Goal: Information Seeking & Learning: Learn about a topic

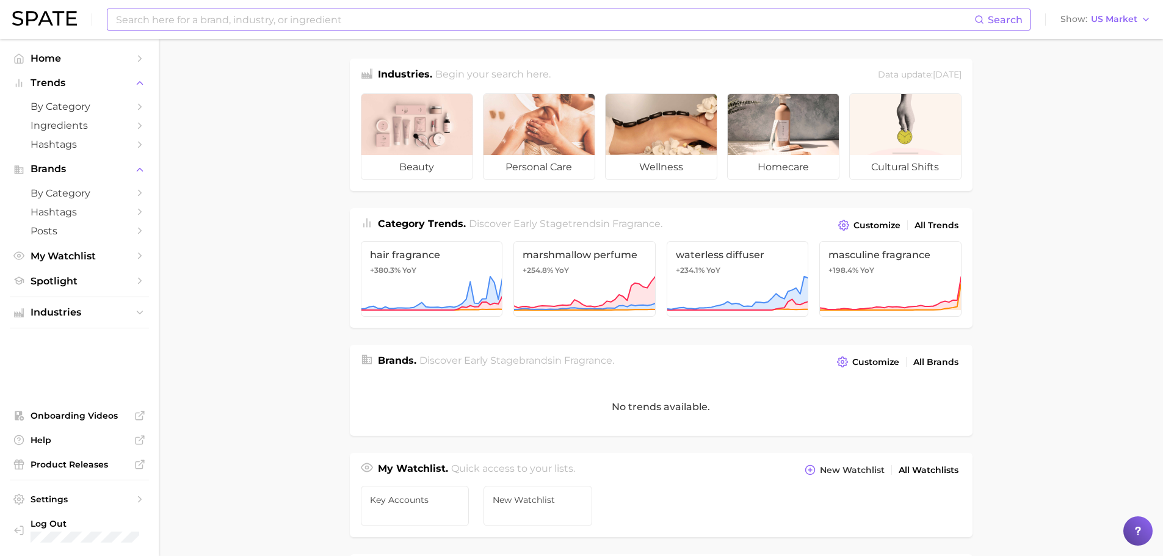
click at [444, 23] on input at bounding box center [545, 19] width 860 height 21
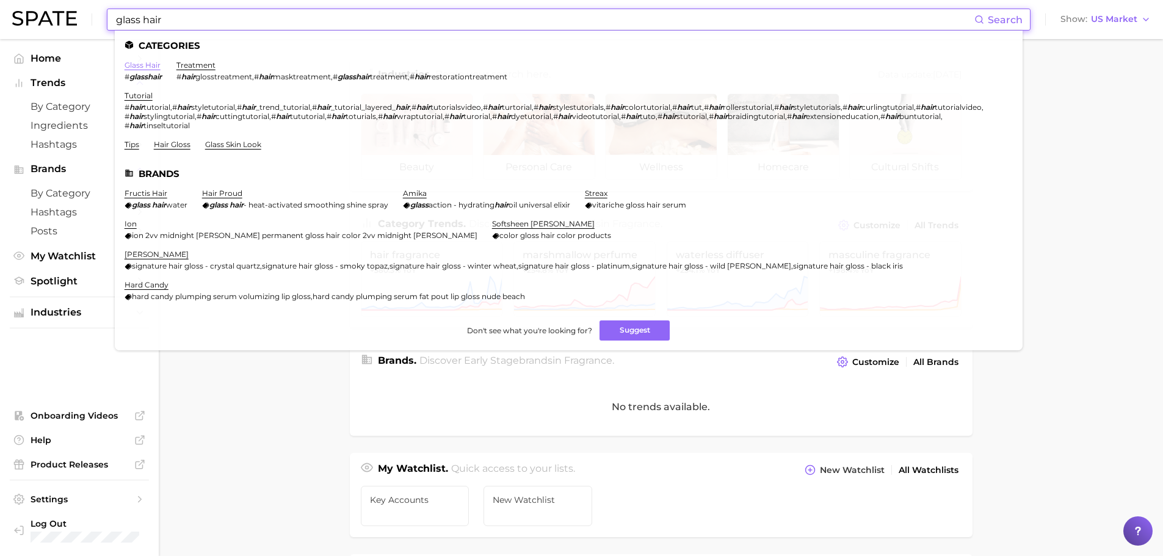
type input "glass hair"
click at [155, 65] on link "glass hair" at bounding box center [143, 64] width 36 height 9
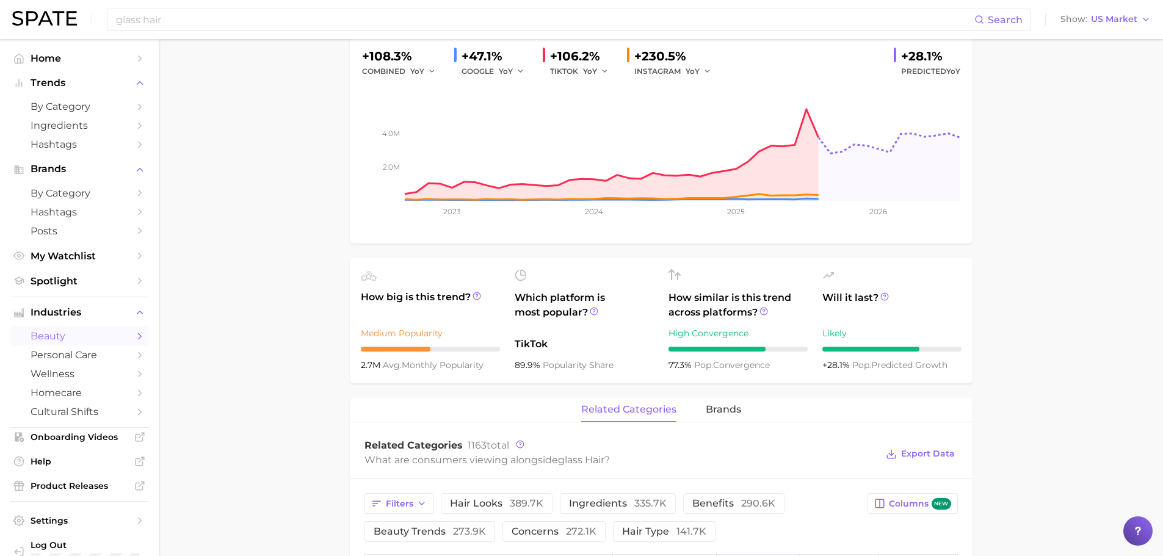
scroll to position [244, 0]
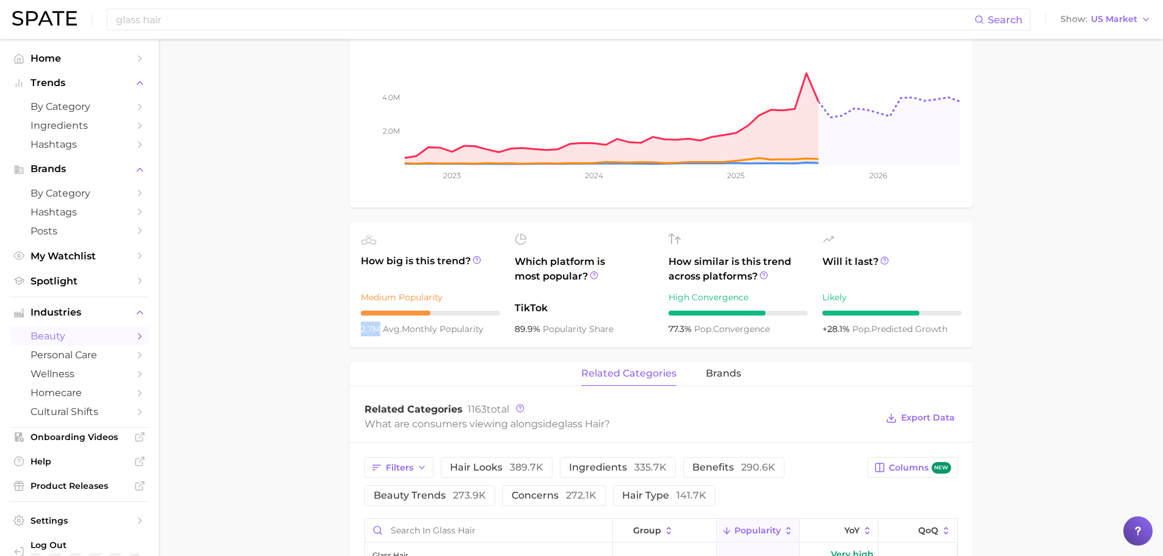
drag, startPoint x: 362, startPoint y: 327, endPoint x: 377, endPoint y: 329, distance: 16.0
click at [377, 329] on span "2.7m" at bounding box center [372, 329] width 22 height 11
copy span "2.7m"
click at [476, 260] on icon at bounding box center [477, 260] width 9 height 9
click at [485, 285] on div "How big is this trend? Medium Popularity 2.7m avg. monthly popularity" at bounding box center [430, 284] width 139 height 103
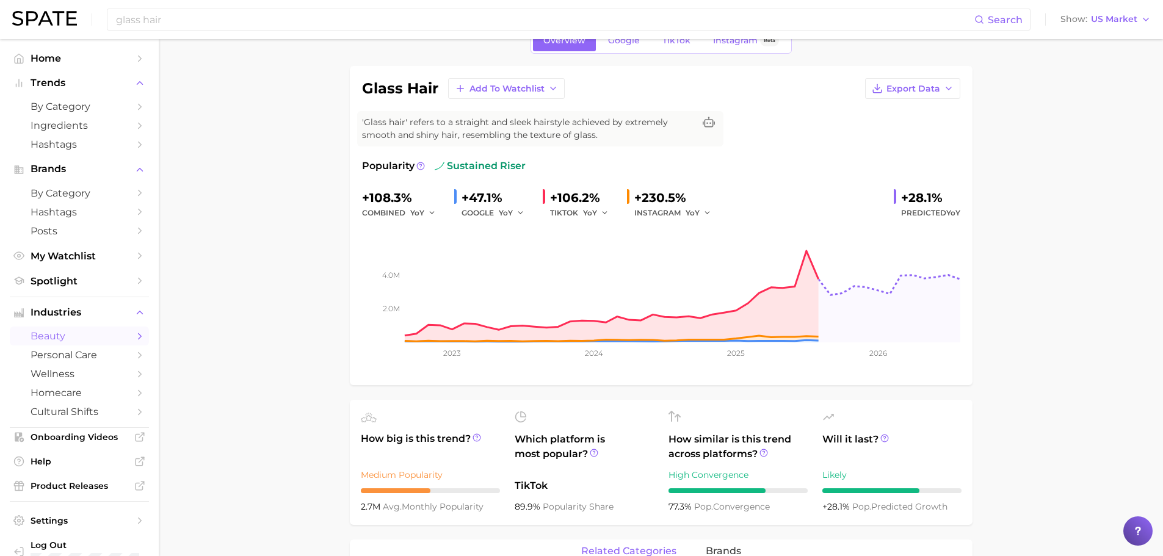
scroll to position [0, 0]
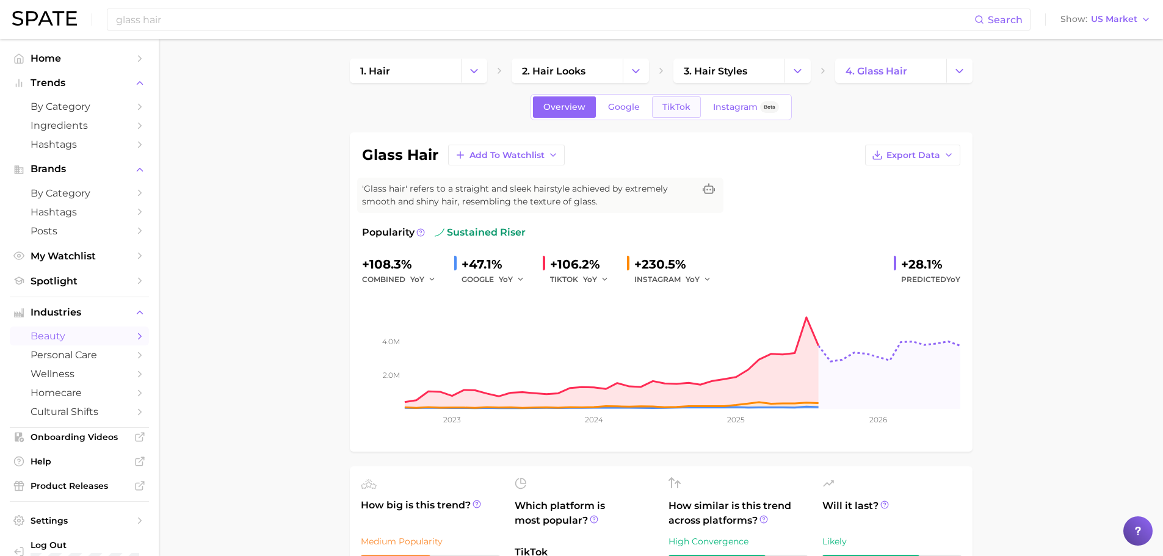
click at [685, 114] on link "TikTok" at bounding box center [676, 106] width 49 height 21
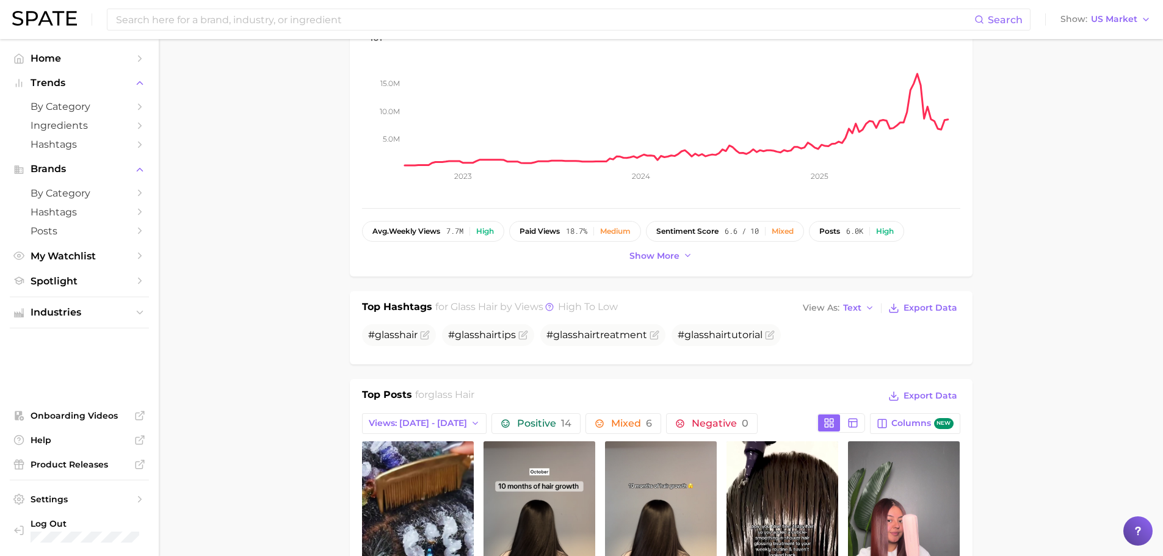
scroll to position [244, 0]
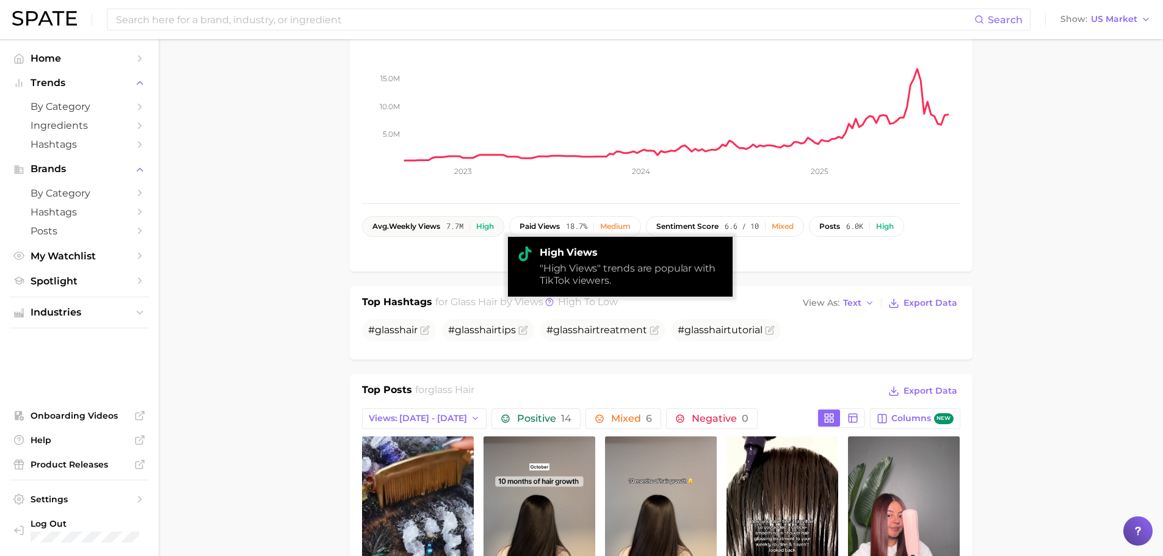
drag, startPoint x: 445, startPoint y: 225, endPoint x: 468, endPoint y: 225, distance: 23.2
click at [468, 225] on div "avg. weekly views 7.7m High" at bounding box center [434, 226] width 122 height 9
